Goal: Communication & Community: Answer question/provide support

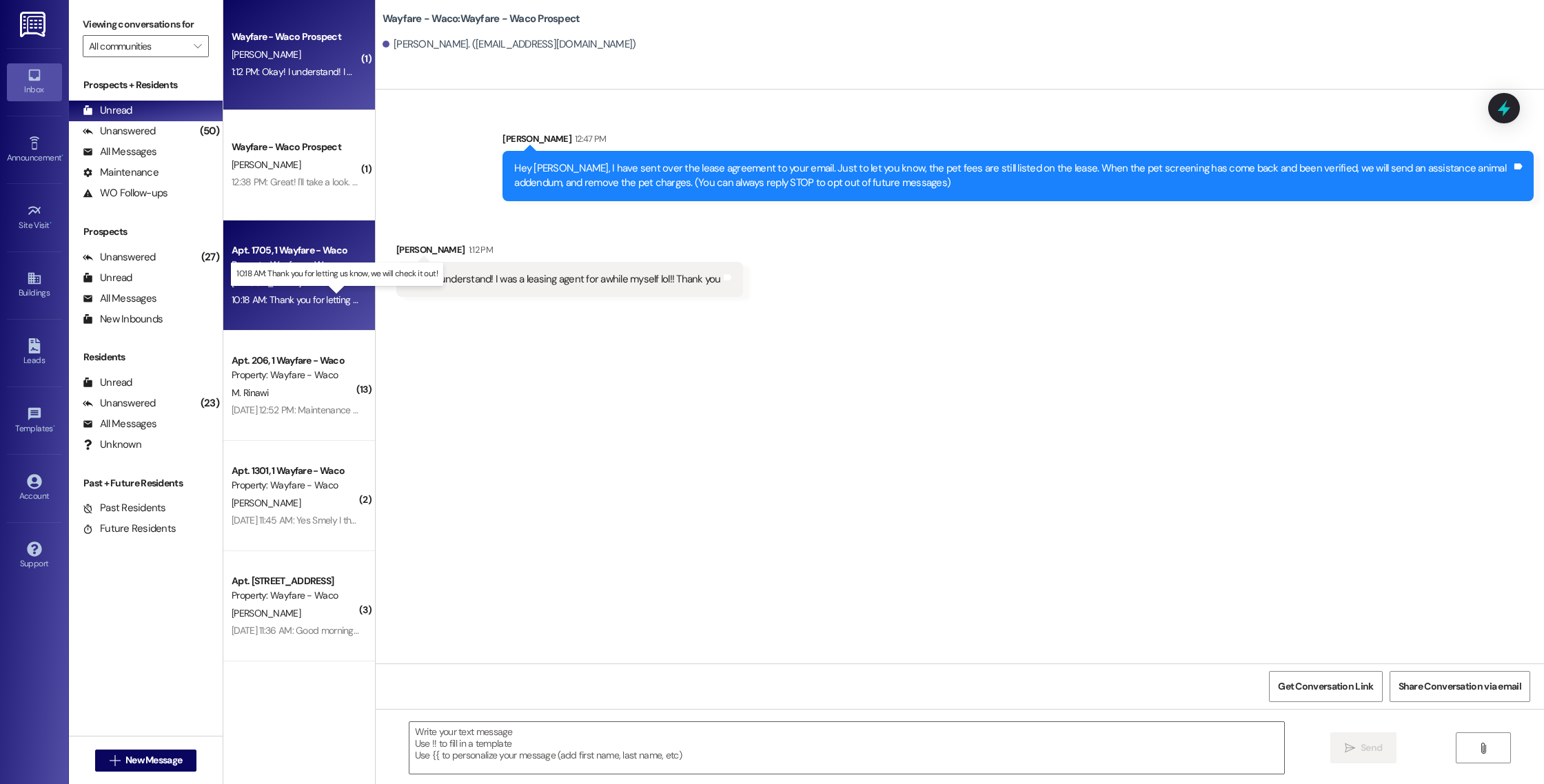
click at [303, 295] on div "10:18 AM: Thank you for letting us know, we will check it out! 10:18 AM: Thank …" at bounding box center [349, 300] width 236 height 13
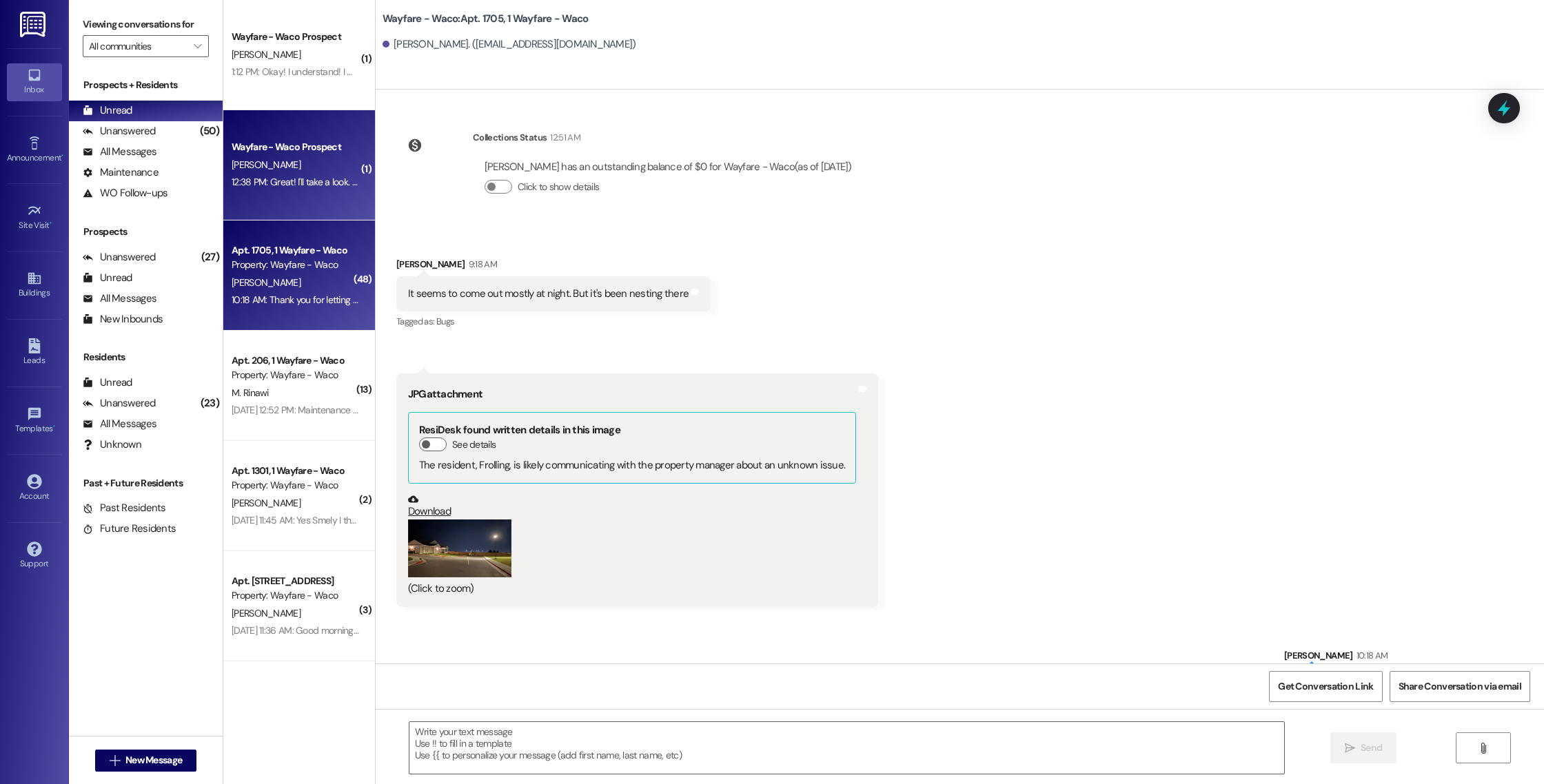
scroll to position [17034, 0]
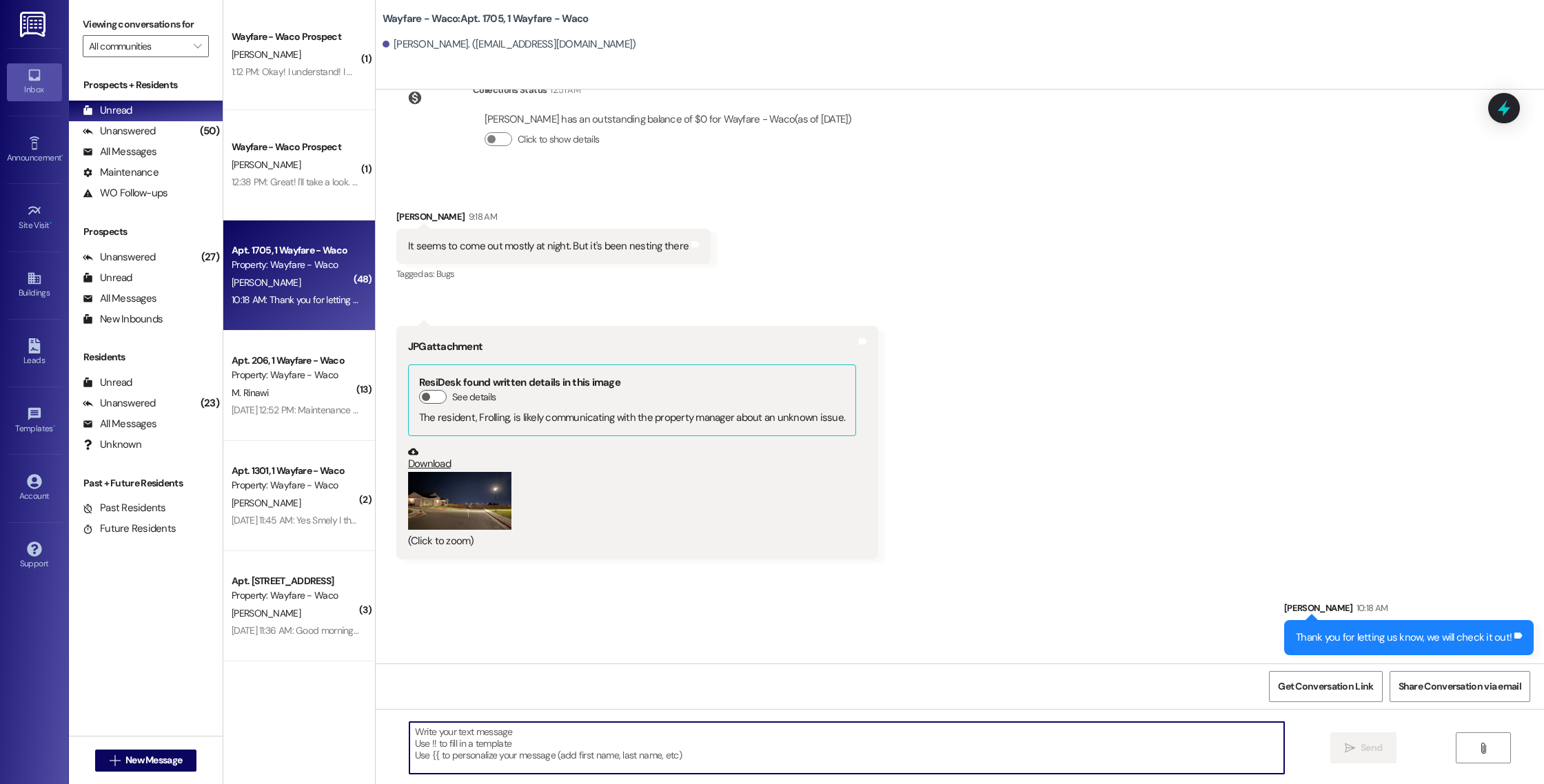
click at [629, 742] on textarea at bounding box center [846, 748] width 875 height 51
drag, startPoint x: 712, startPoint y: 730, endPoint x: 601, endPoint y: 735, distance: 111.1
click at [600, 735] on textarea "Hey [PERSON_NAME], we have gone over there and sprayed around the reas, and also" at bounding box center [846, 748] width 875 height 51
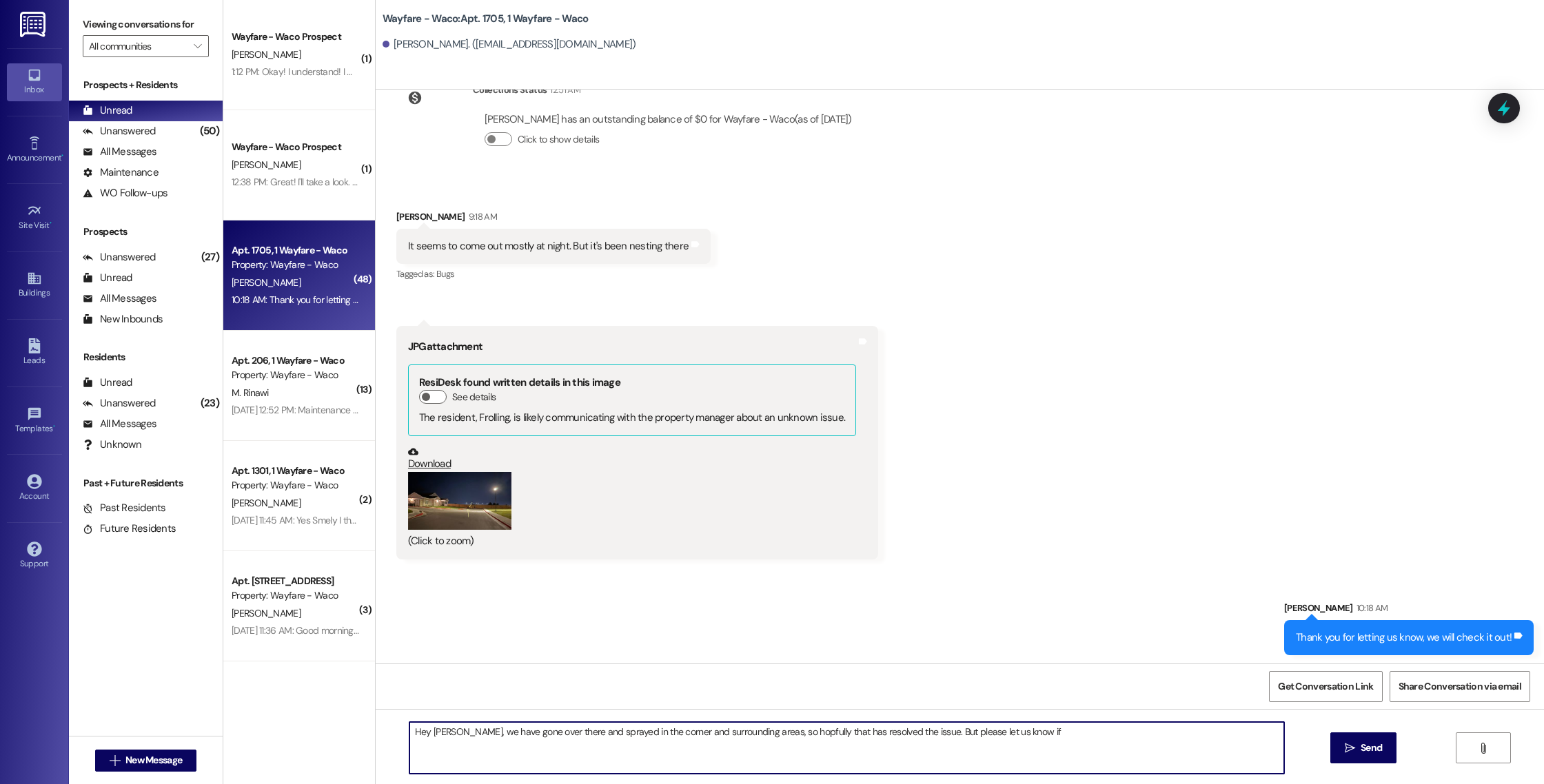
click at [919, 733] on textarea "Hey [PERSON_NAME], we have gone over there and sprayed in the corner and surrou…" at bounding box center [846, 748] width 875 height 51
click at [1003, 728] on textarea "Hey [PERSON_NAME], we have gone over there and sprayed in the corner and surrou…" at bounding box center [846, 748] width 875 height 51
click at [1022, 730] on textarea "Hey [PERSON_NAME], we have gone over there and sprayed in the corner and surrou…" at bounding box center [846, 748] width 875 height 51
type textarea "Hey [PERSON_NAME], we have gone over there and sprayed in the corner and surrou…"
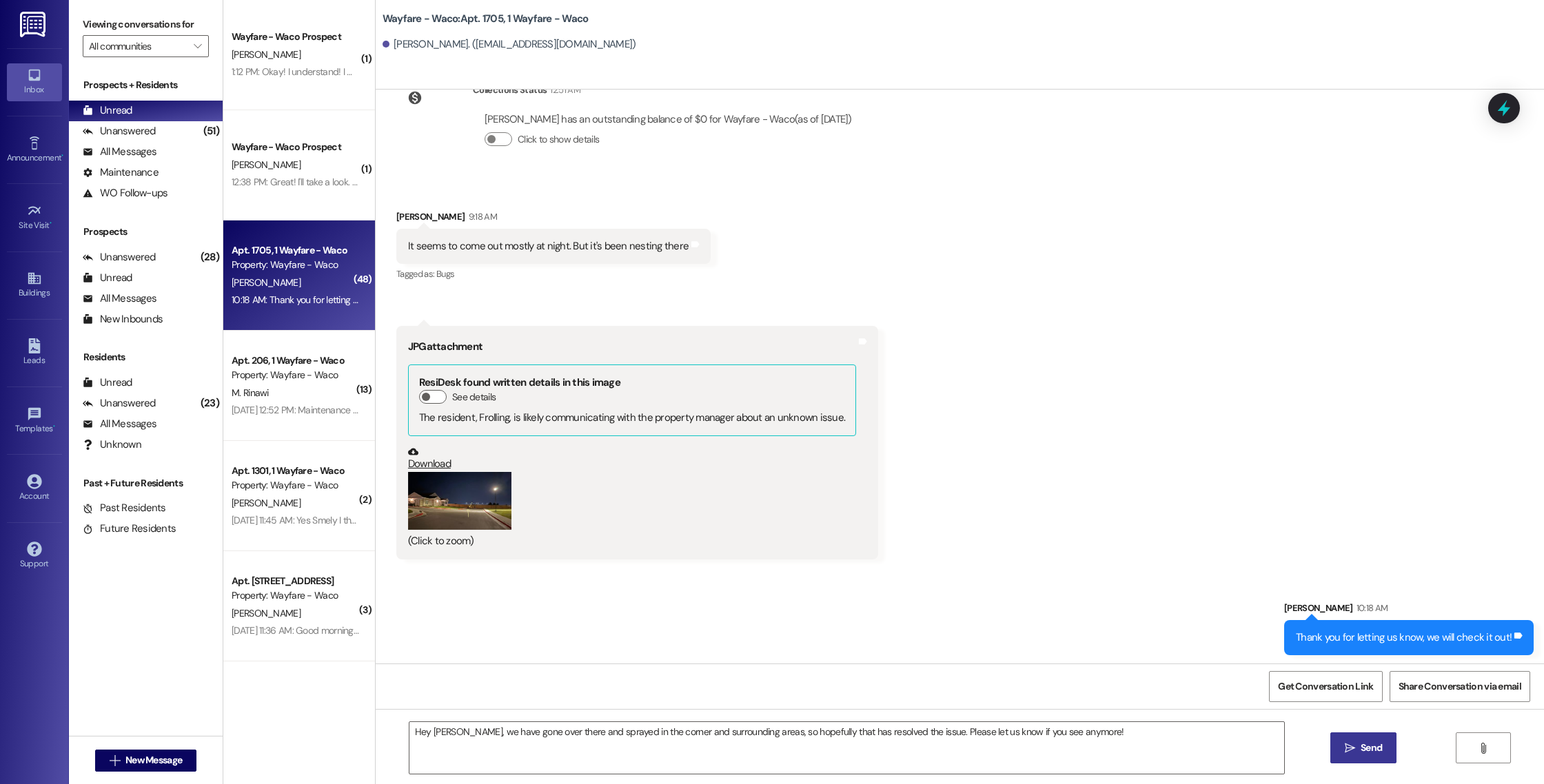
click at [1347, 753] on span " Send" at bounding box center [1363, 748] width 43 height 15
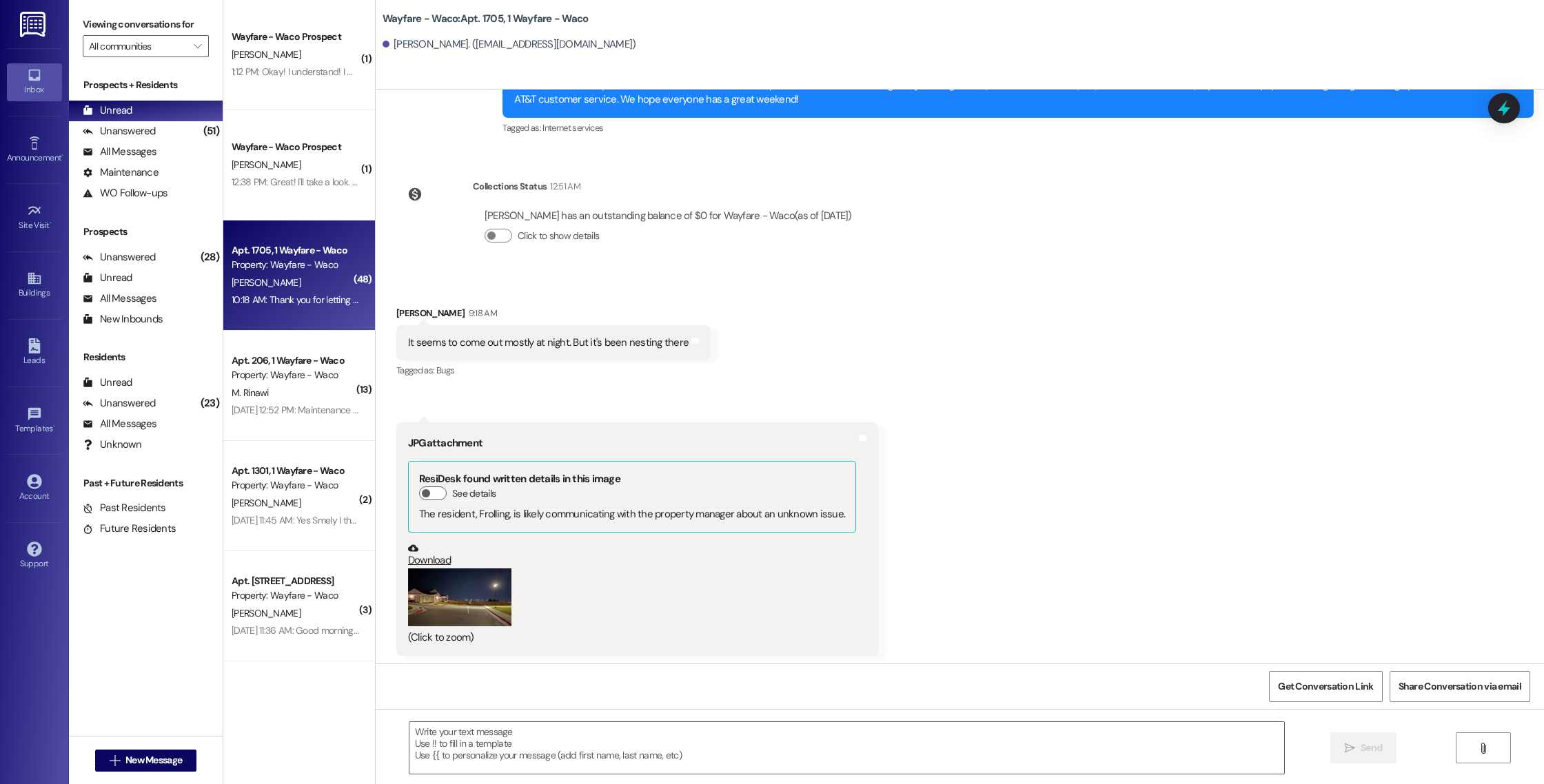
scroll to position [17130, 0]
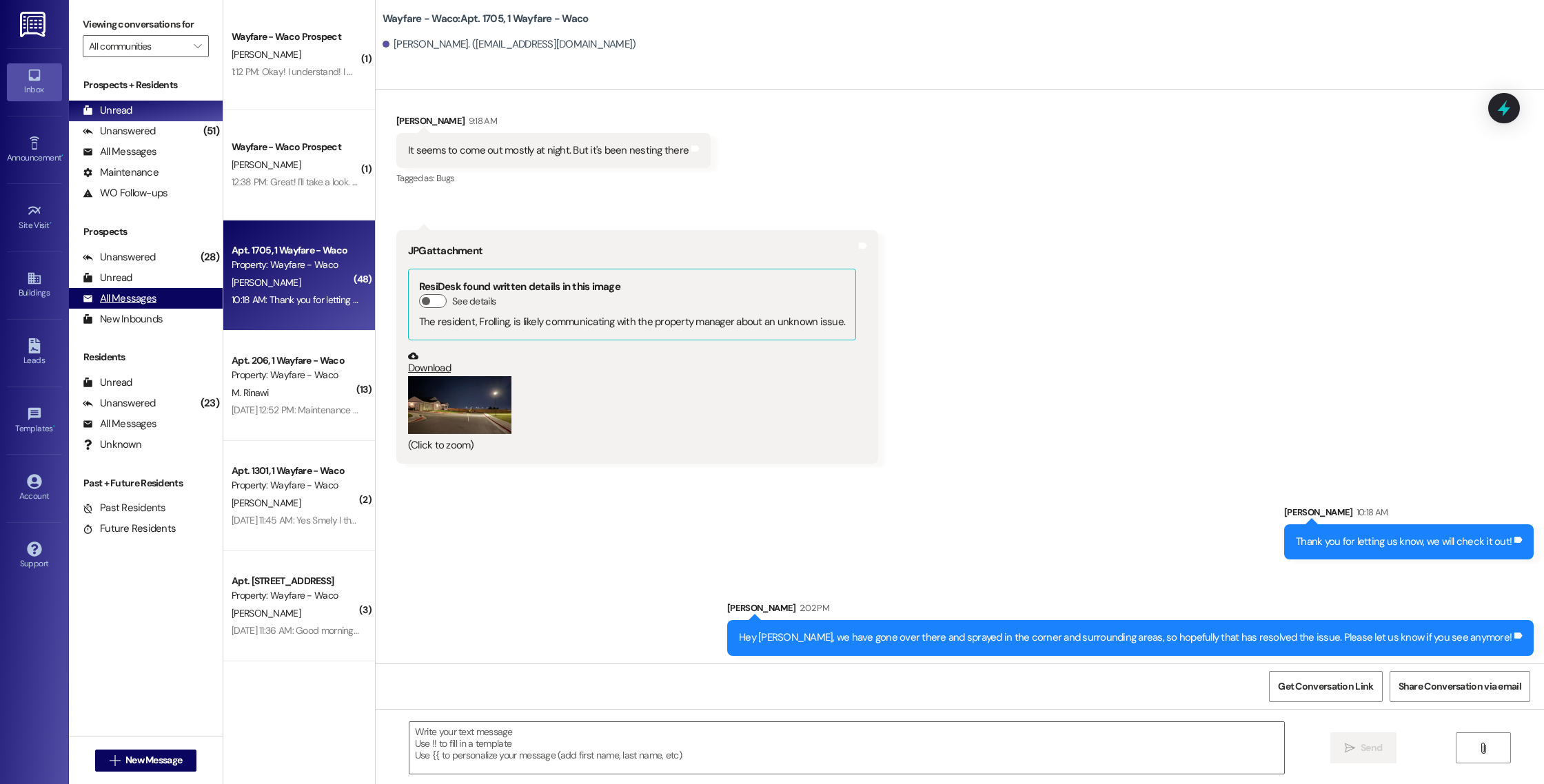
click at [110, 300] on div "All Messages" at bounding box center [119, 299] width 74 height 15
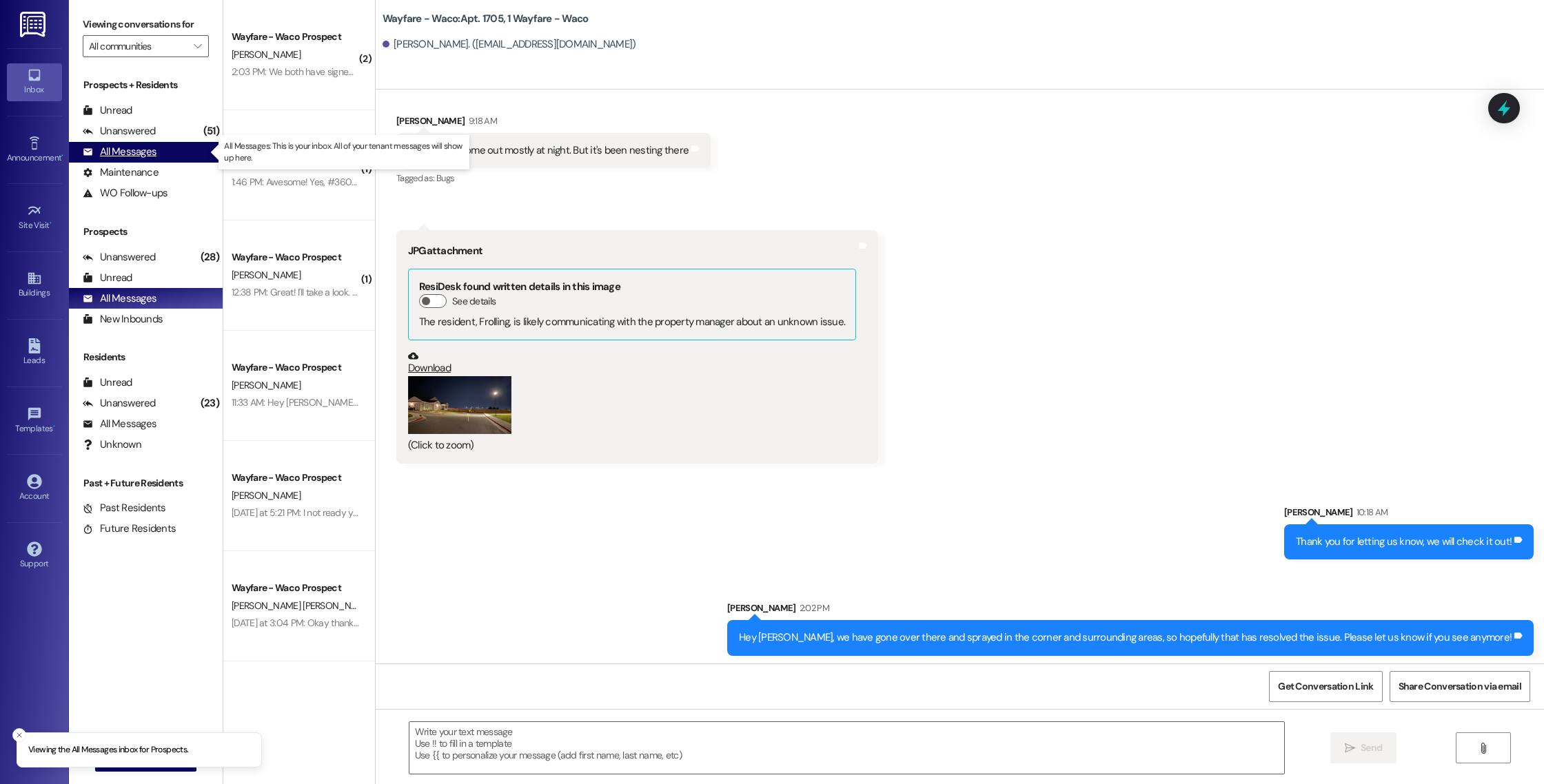
click at [152, 153] on div "All Messages" at bounding box center [119, 152] width 74 height 15
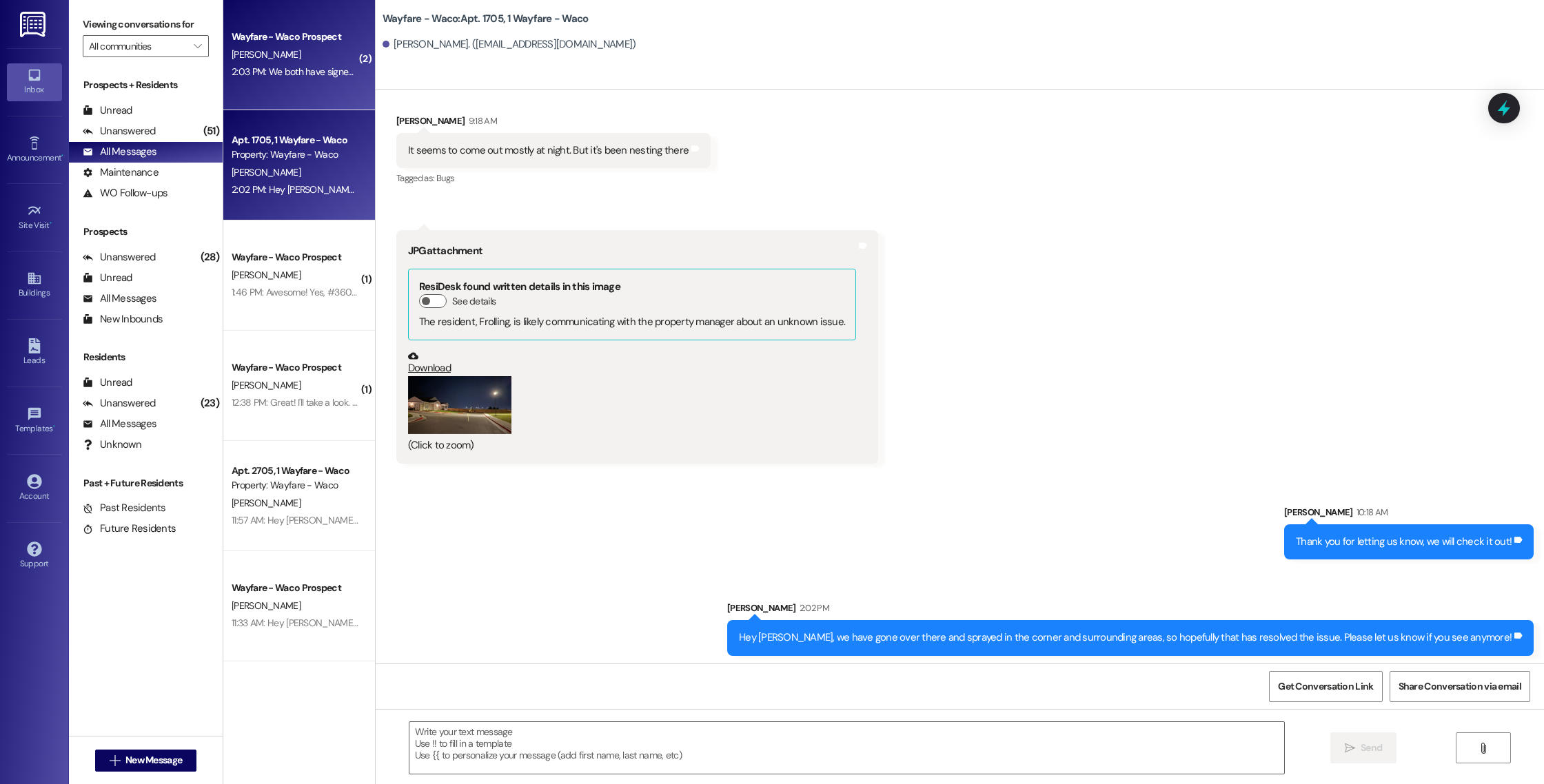
click at [307, 80] on div "2:03 PM: We both have signed the lease! If you don't mind letting me know how I…" at bounding box center [295, 71] width 130 height 17
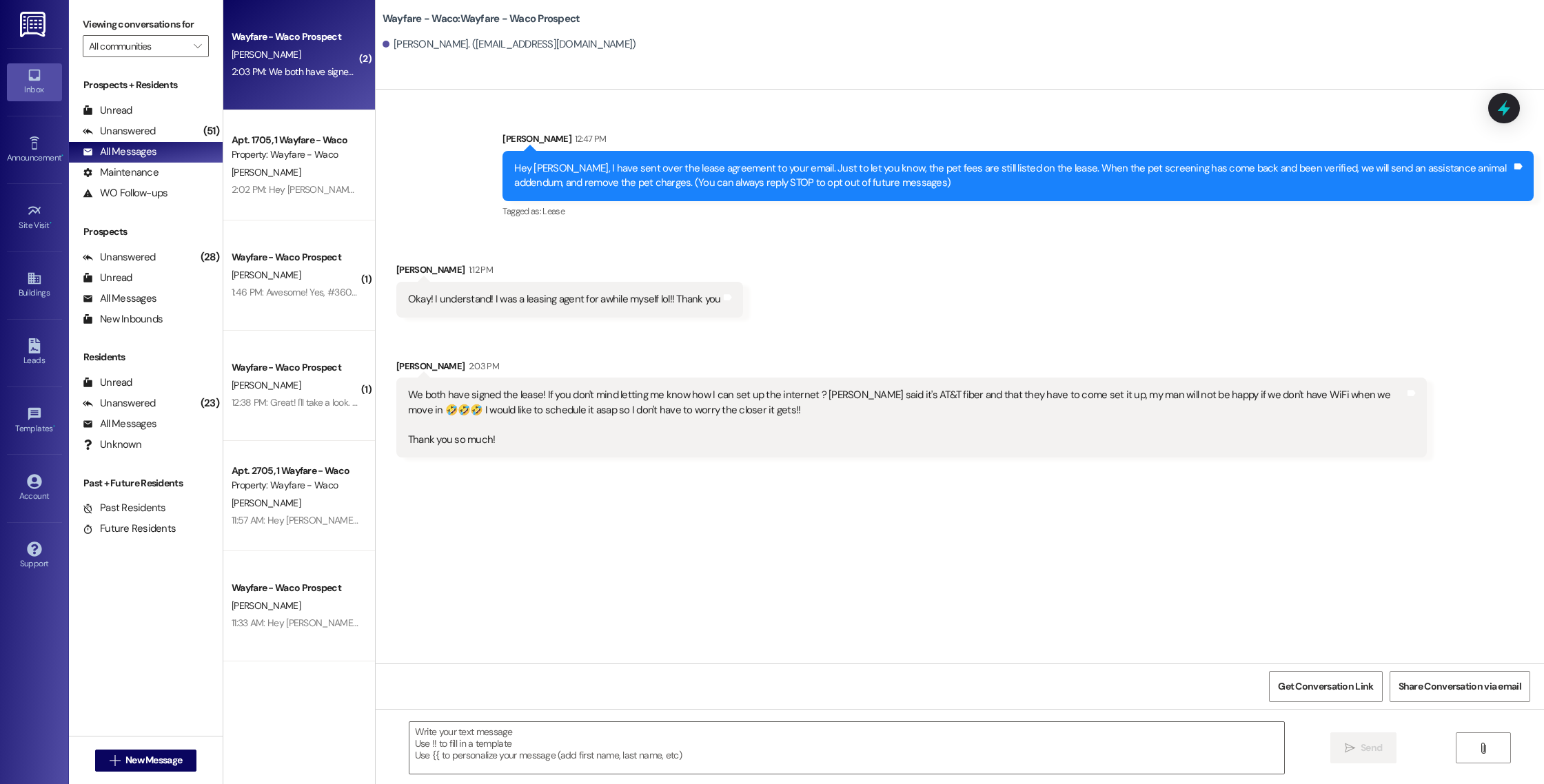
scroll to position [0, 0]
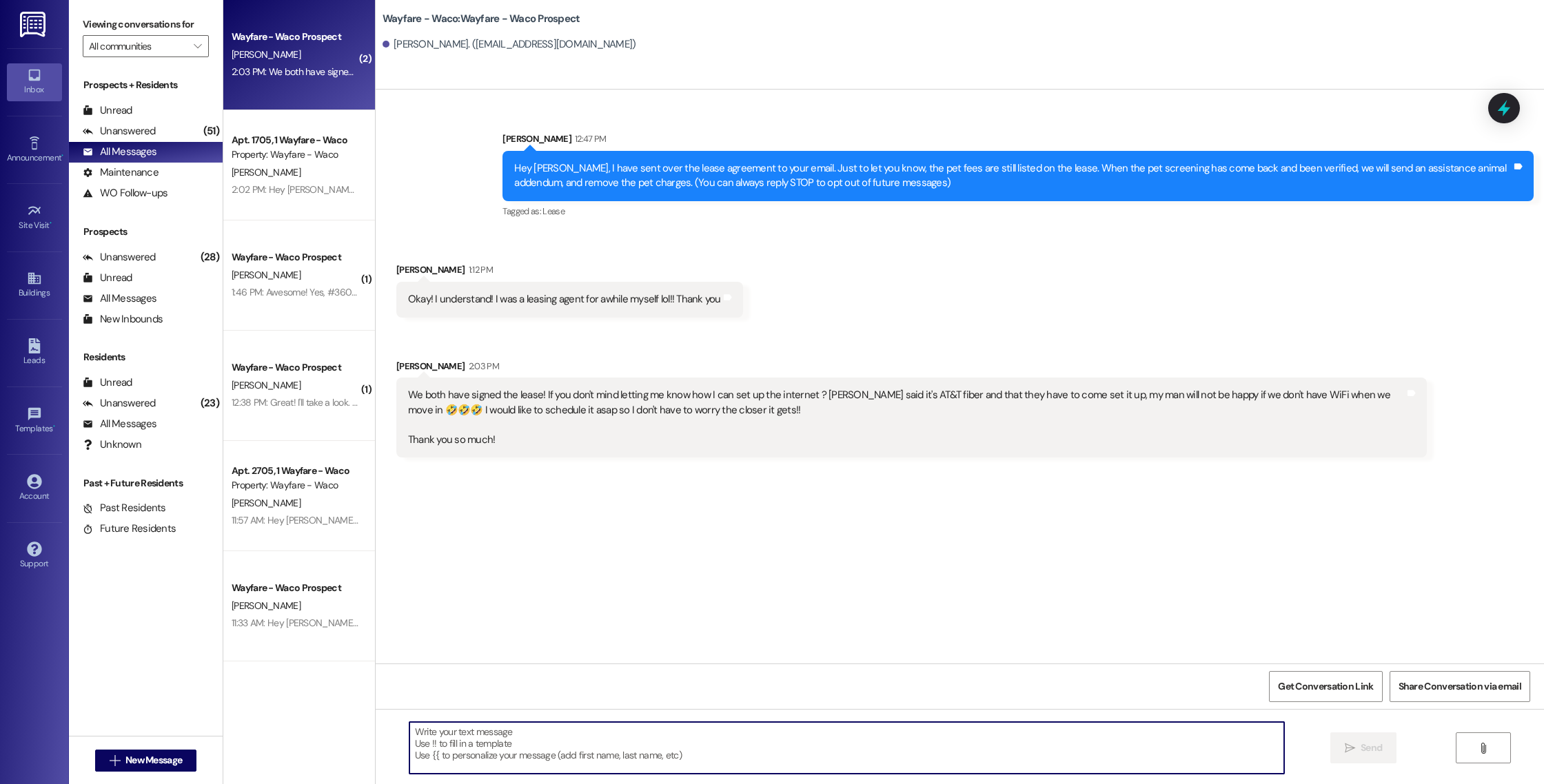
click at [648, 744] on textarea at bounding box center [846, 748] width 875 height 51
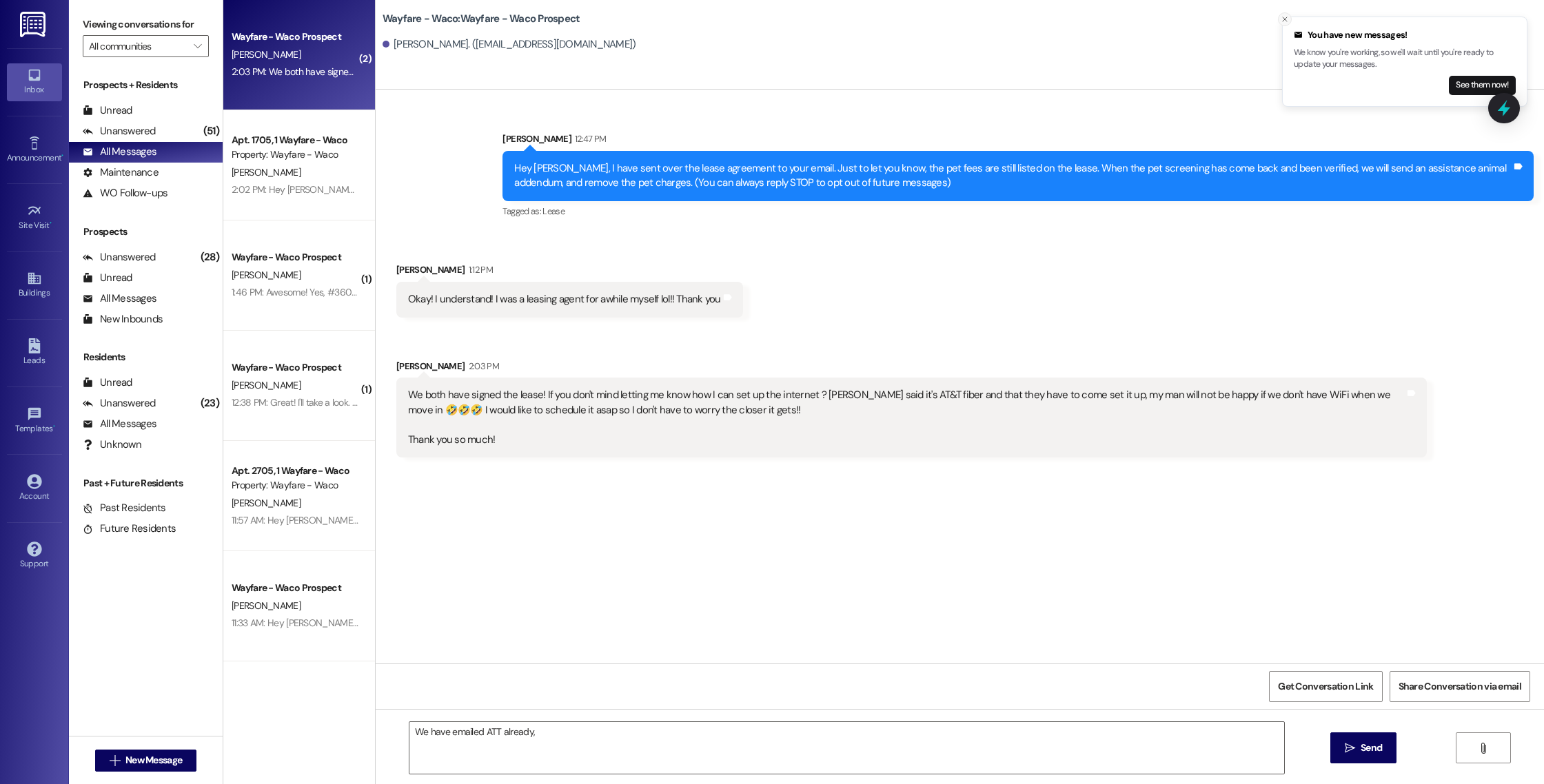
click at [1285, 21] on icon "Close toast" at bounding box center [1285, 19] width 8 height 8
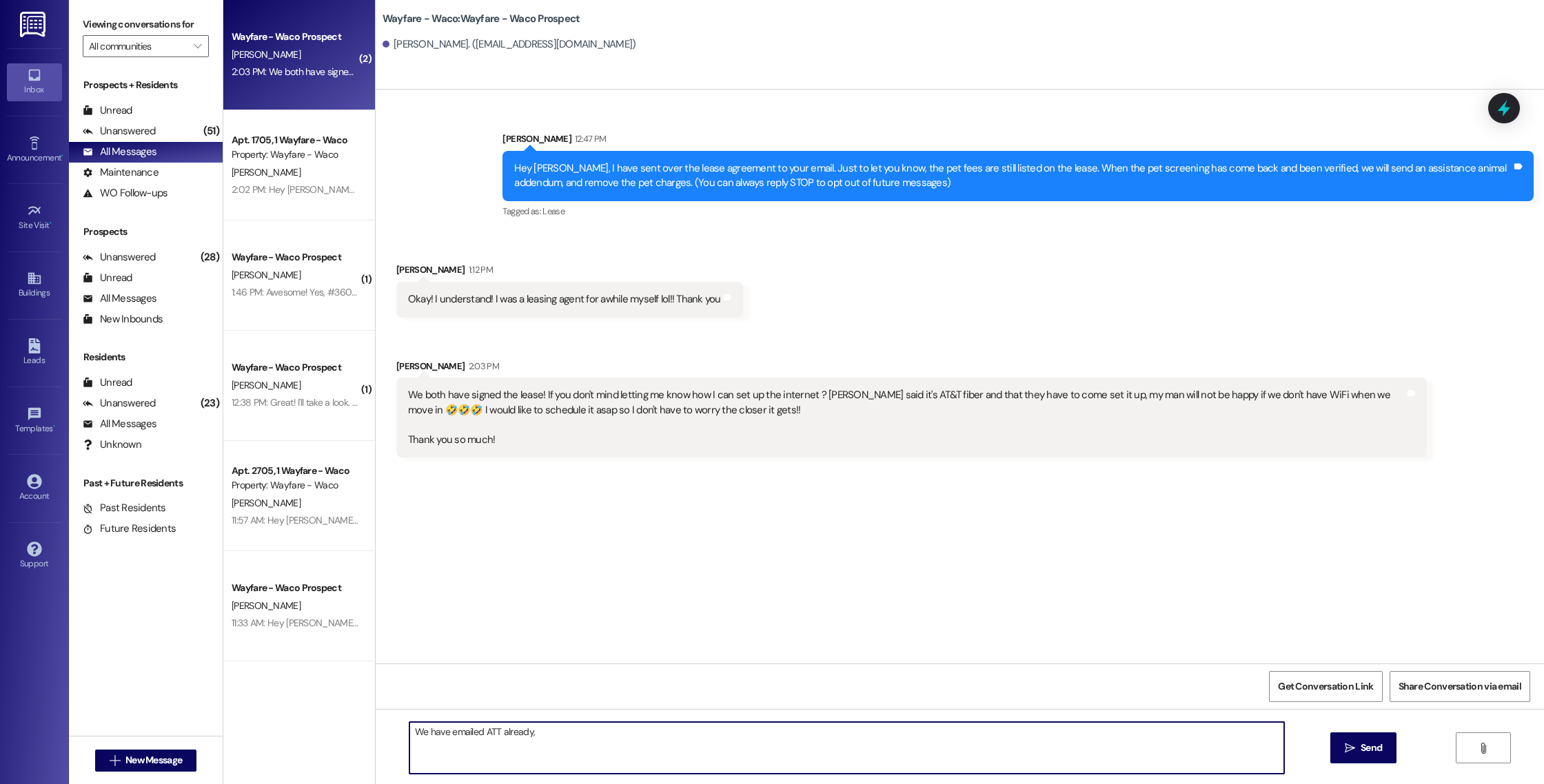
click at [744, 763] on textarea "We have emailed ATT already," at bounding box center [846, 748] width 875 height 51
drag, startPoint x: 922, startPoint y: 735, endPoint x: 768, endPoint y: 738, distance: 154.0
click at [768, 738] on textarea "We have emailed ATT already. They should be contacting you to set up the free i…" at bounding box center [846, 748] width 875 height 51
click at [523, 733] on textarea "We have emailed ATT already. They should be contacting you to set up the free i…" at bounding box center [846, 748] width 875 height 51
click at [961, 733] on textarea "We have emailed ATT already. I am not exactly sure when they will call, but the…" at bounding box center [846, 748] width 875 height 51
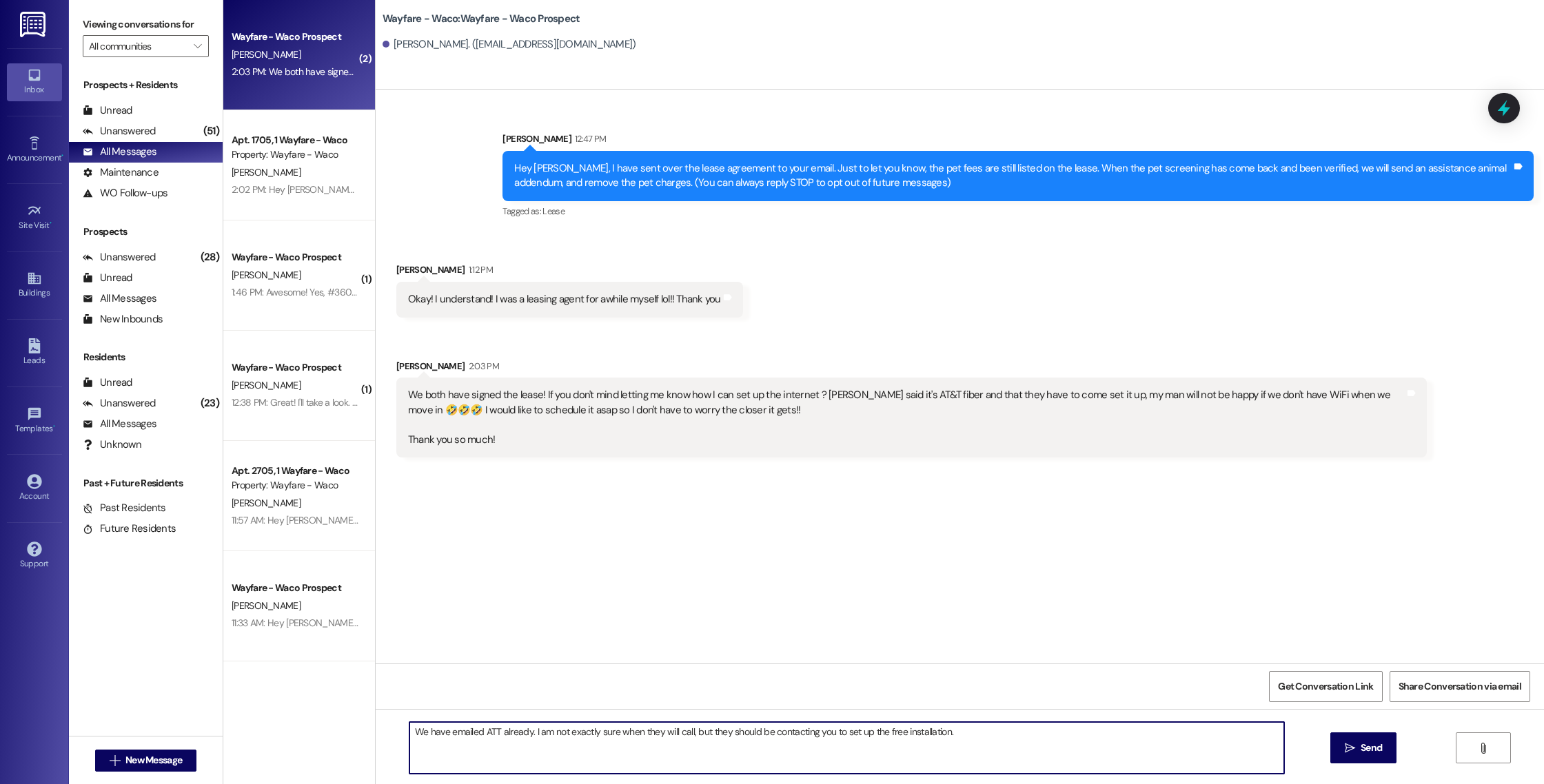
click at [737, 730] on textarea "We have emailed ATT already. I am not exactly sure when they will call, but the…" at bounding box center [846, 748] width 875 height 51
click at [953, 734] on textarea "We have emailed ATT already. I am not exactly sure when they will call, but the…" at bounding box center [846, 748] width 875 height 51
type textarea "We have emailed ATT already. I am not exactly sure when they will call, but the…"
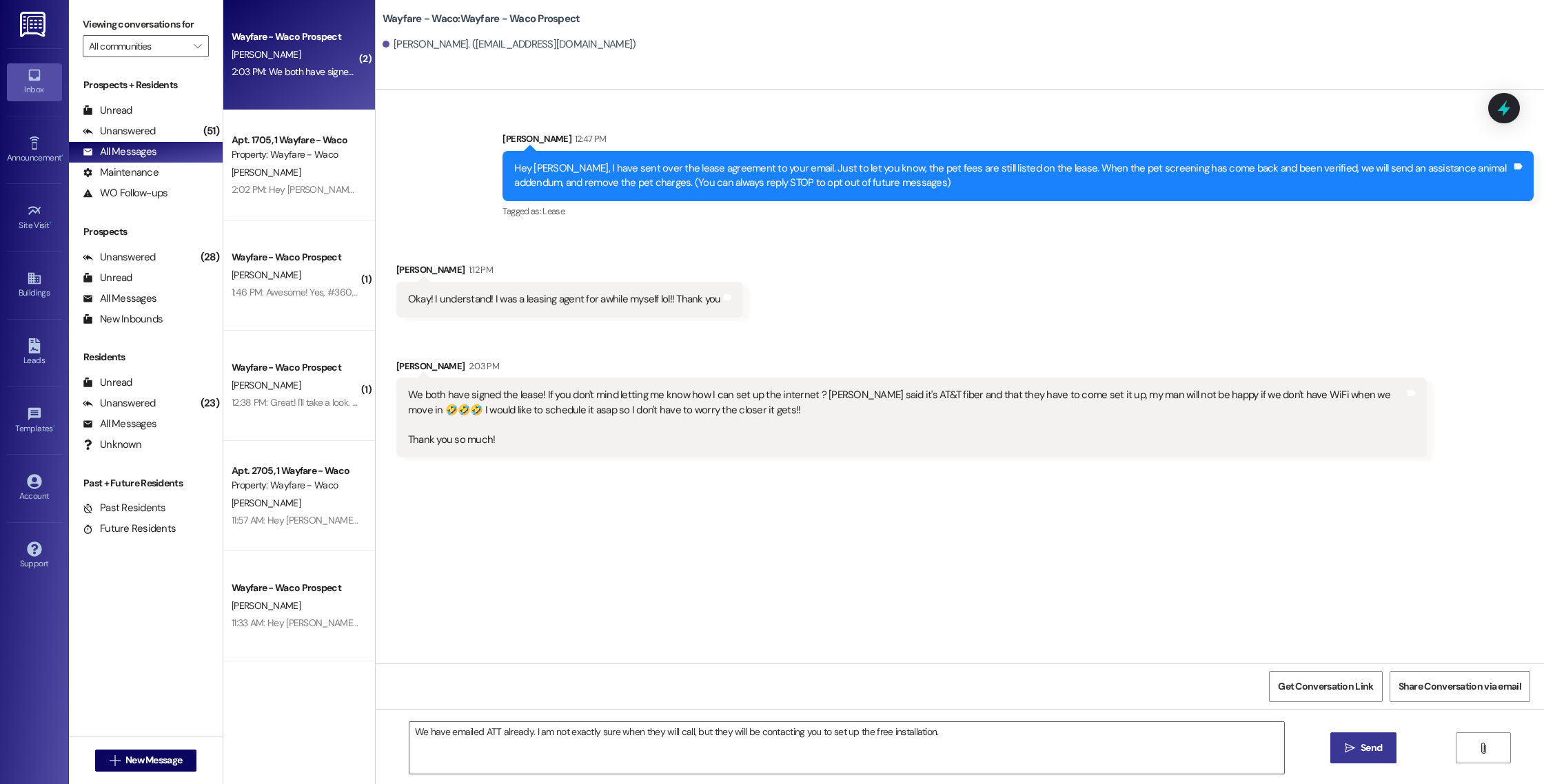
click at [1360, 748] on span "Send" at bounding box center [1371, 748] width 22 height 15
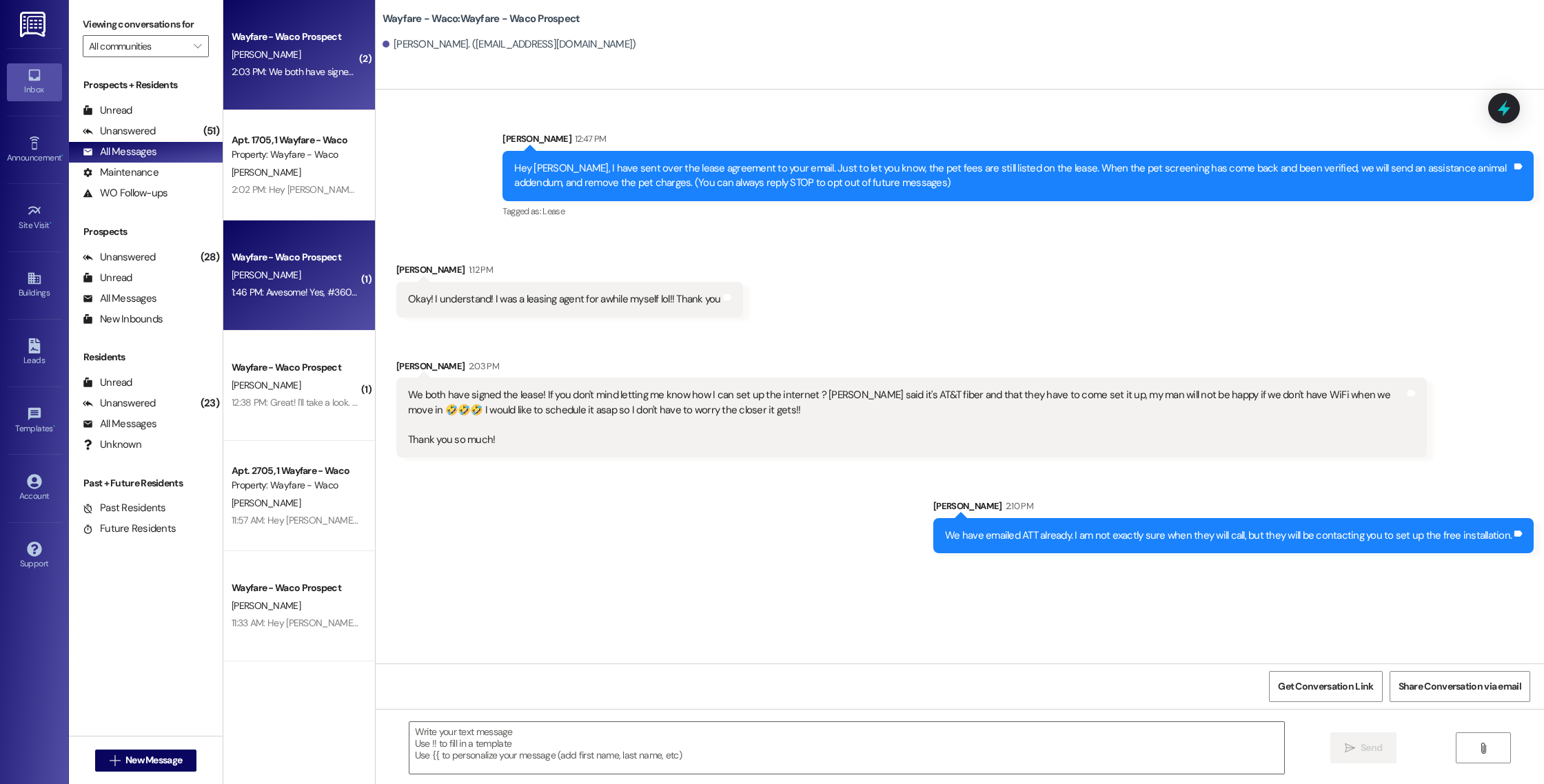
click at [307, 308] on div "Wayfare - Waco Prospect [PERSON_NAME] 1:46 PM: Awesome! Yes, #3604 is a 2 bed, …" at bounding box center [299, 276] width 152 height 110
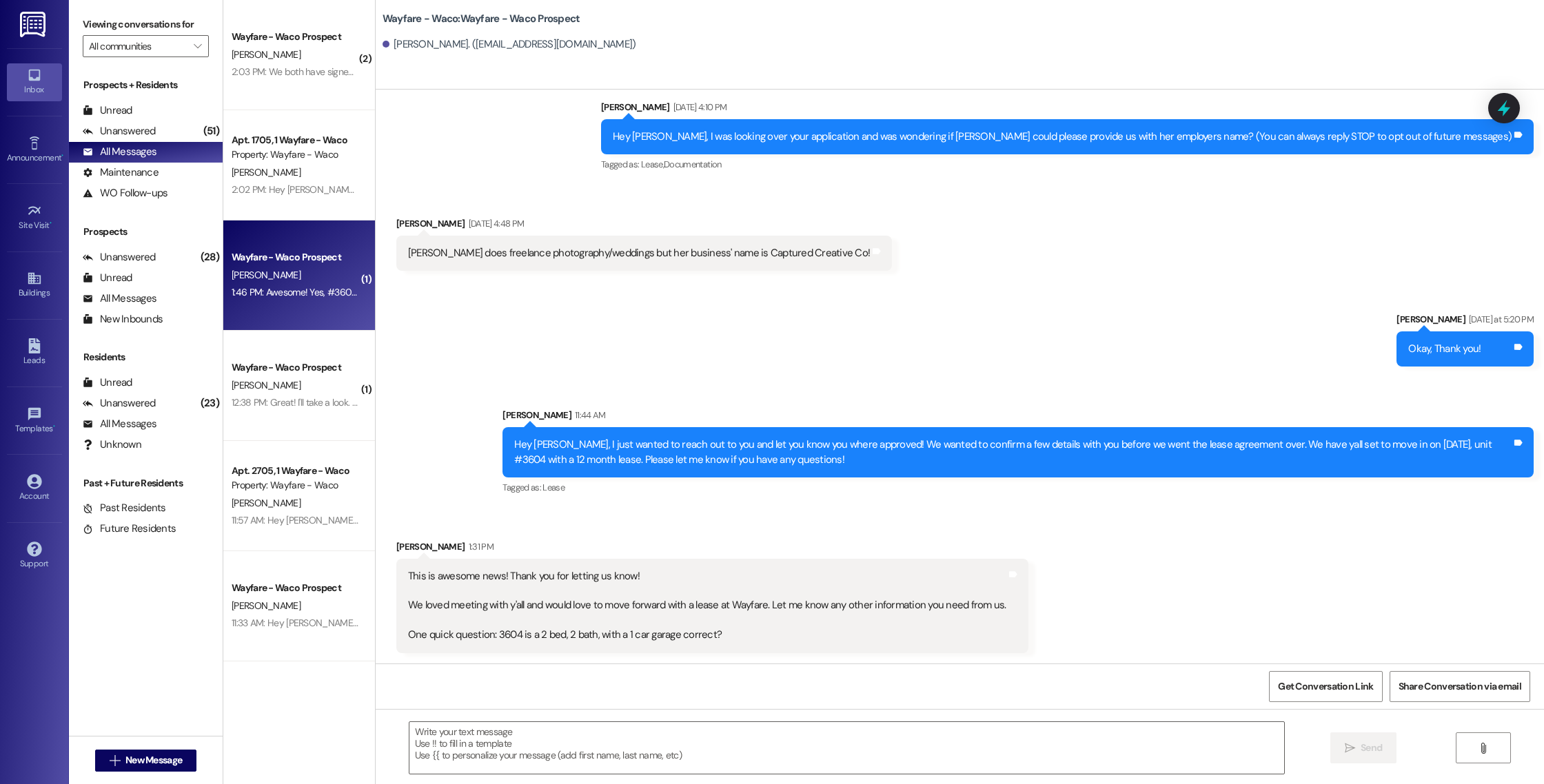
scroll to position [148, 0]
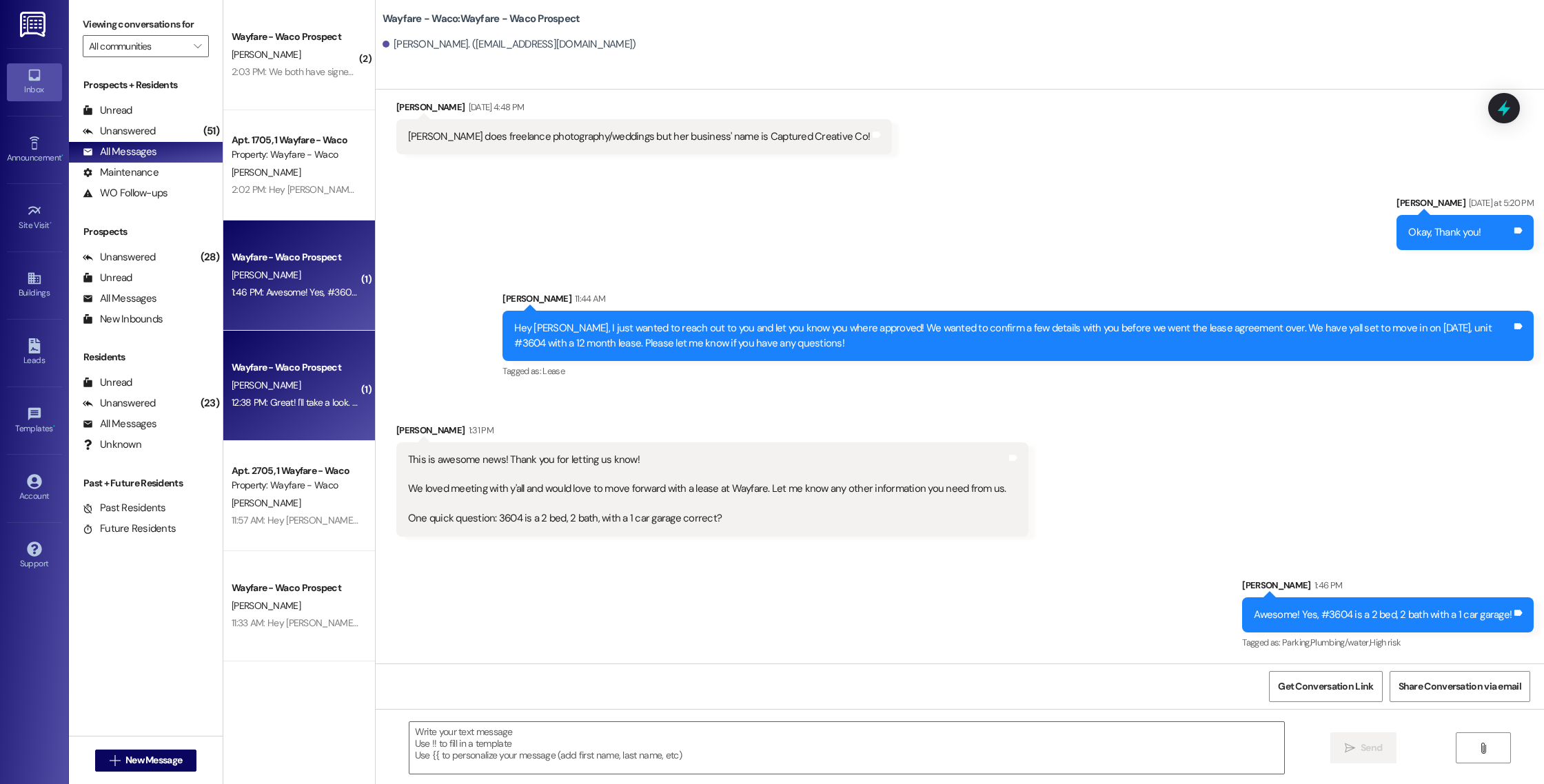
click at [303, 406] on div "12:38 PM: Great! I'll take a look. Thanks 12:38 PM: Great! I'll take a look. Th…" at bounding box center [306, 402] width 149 height 13
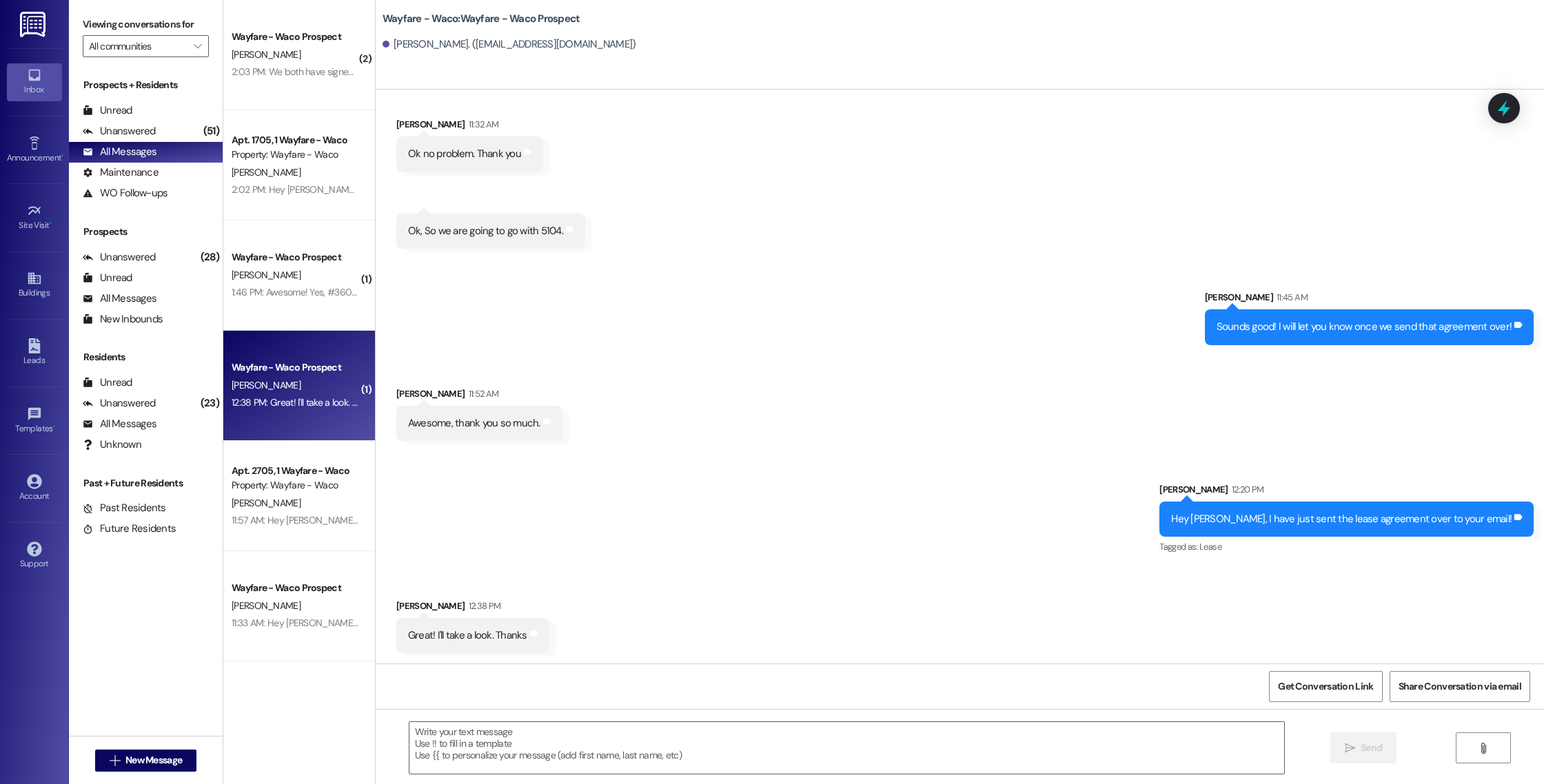
scroll to position [554, 0]
click at [581, 739] on textarea at bounding box center [846, 748] width 875 height 51
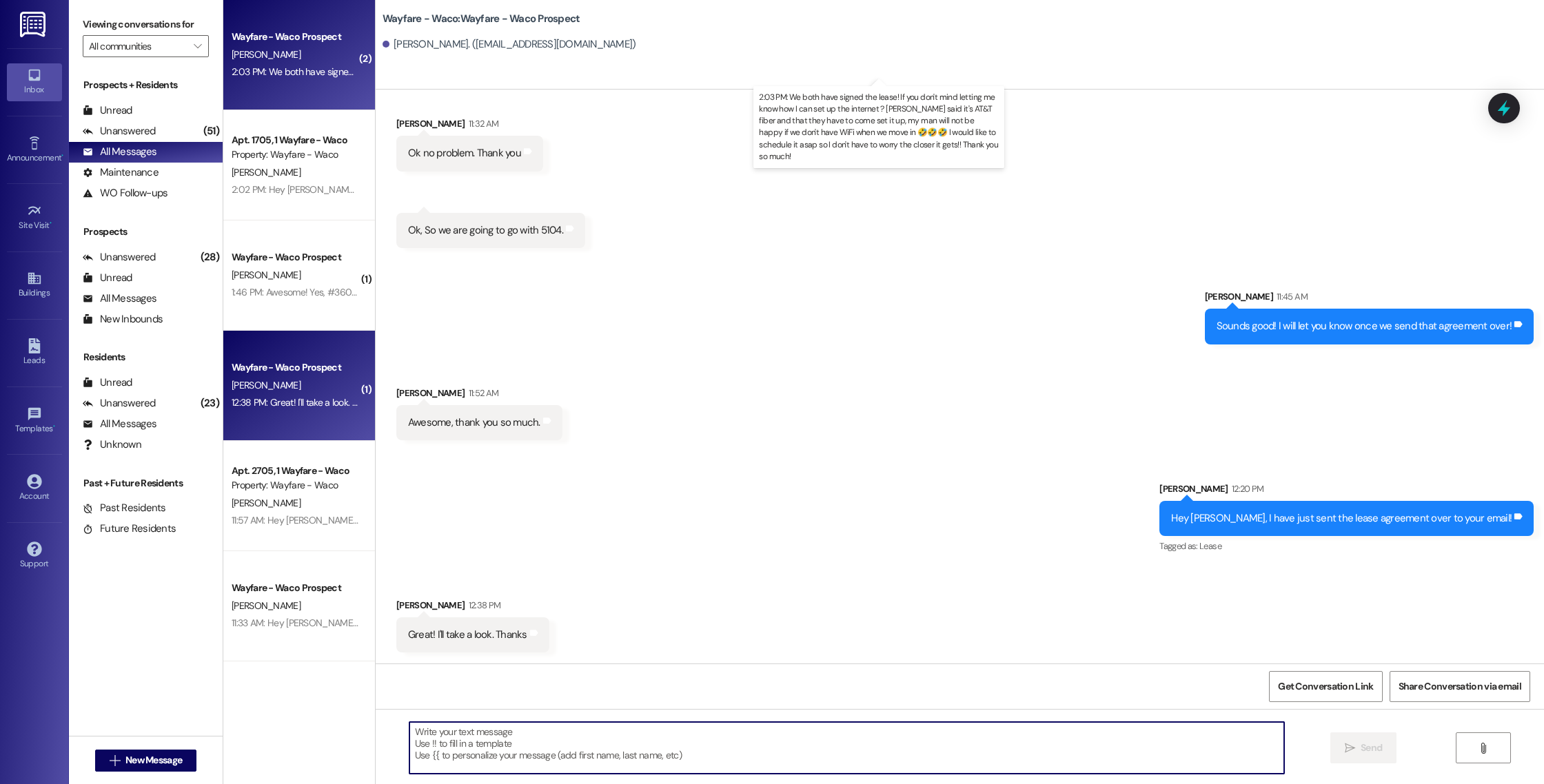
click at [289, 70] on div "2:03 PM: We both have signed the lease! If you don't mind letting me know how I…" at bounding box center [923, 71] width 1383 height 13
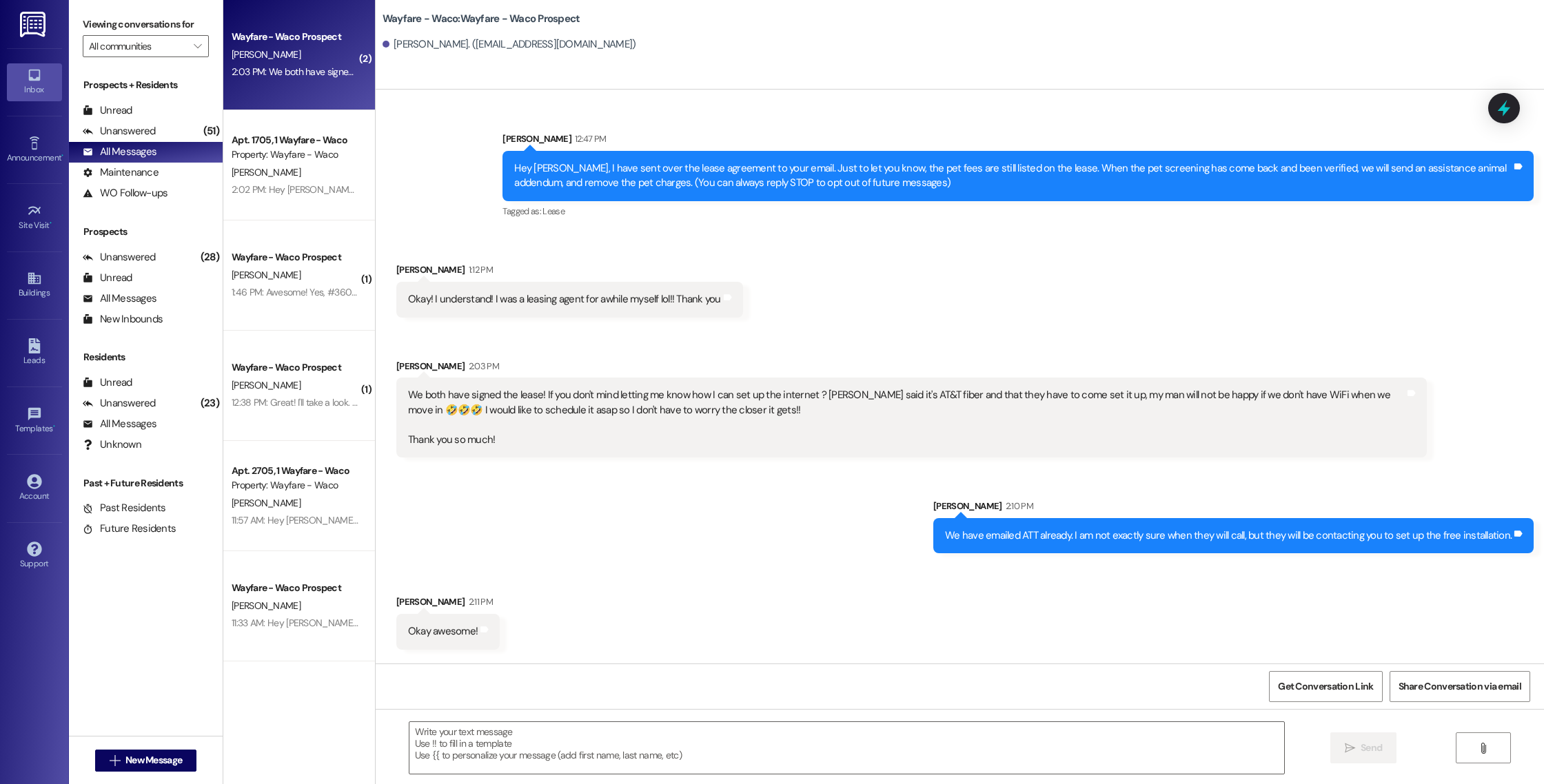
scroll to position [0, 0]
click at [30, 359] on div "Leads" at bounding box center [35, 360] width 69 height 14
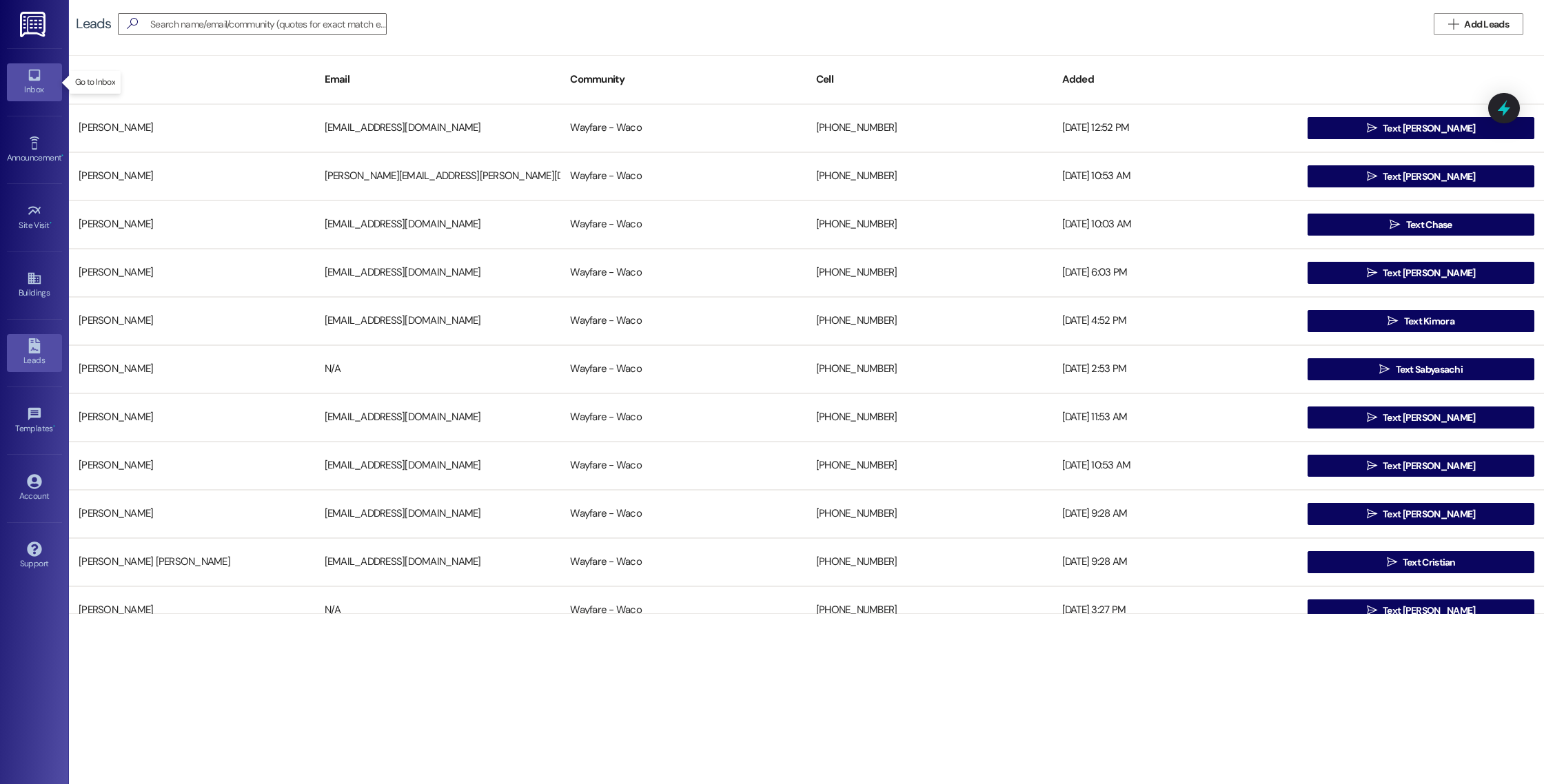
click at [34, 83] on div "Inbox" at bounding box center [35, 90] width 69 height 14
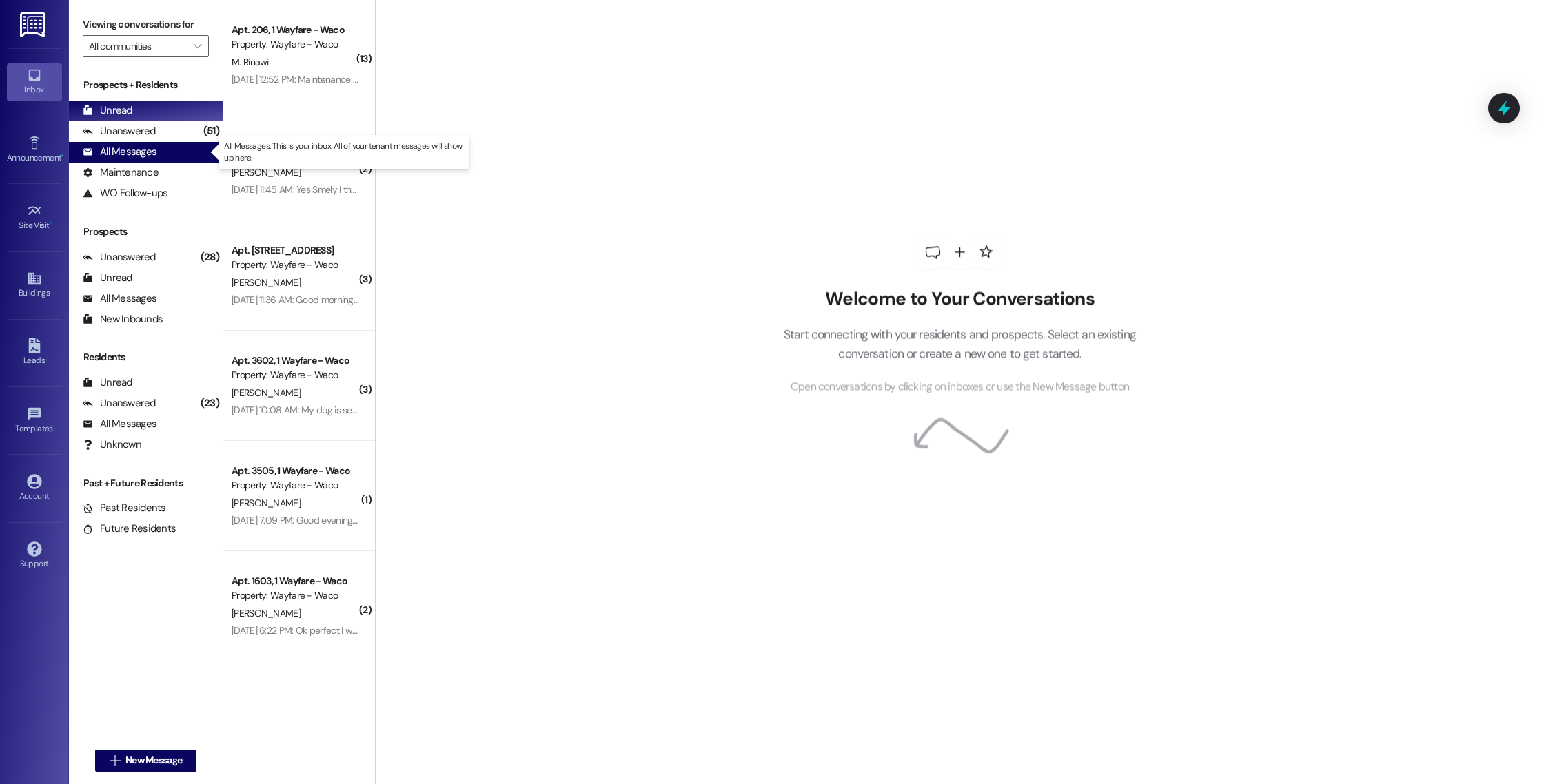
click at [120, 157] on div "All Messages" at bounding box center [119, 152] width 74 height 15
